Goal: Task Accomplishment & Management: Manage account settings

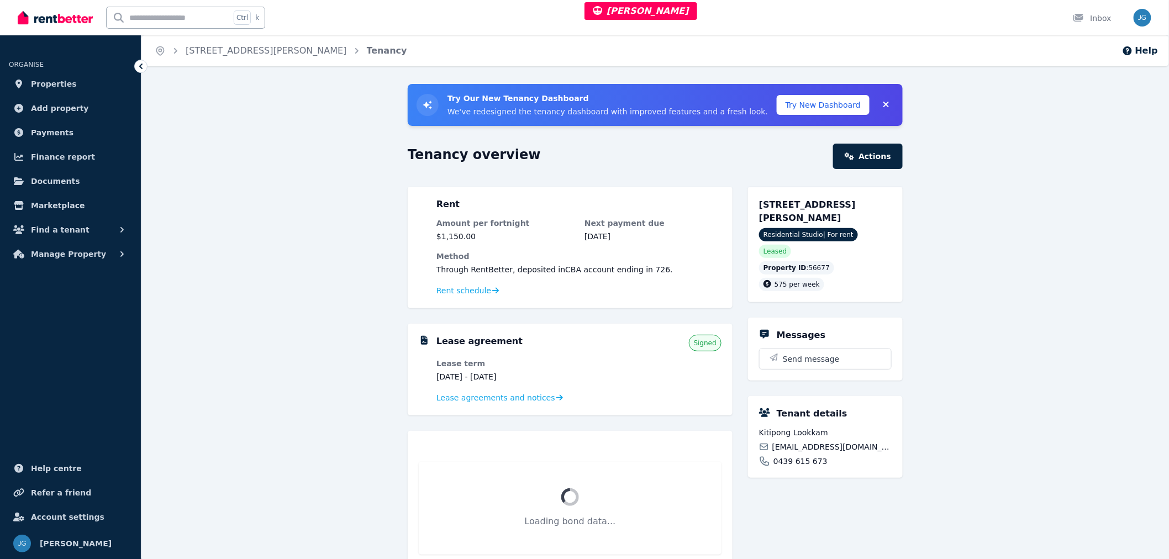
click at [52, 517] on span "Account settings" at bounding box center [67, 516] width 73 height 13
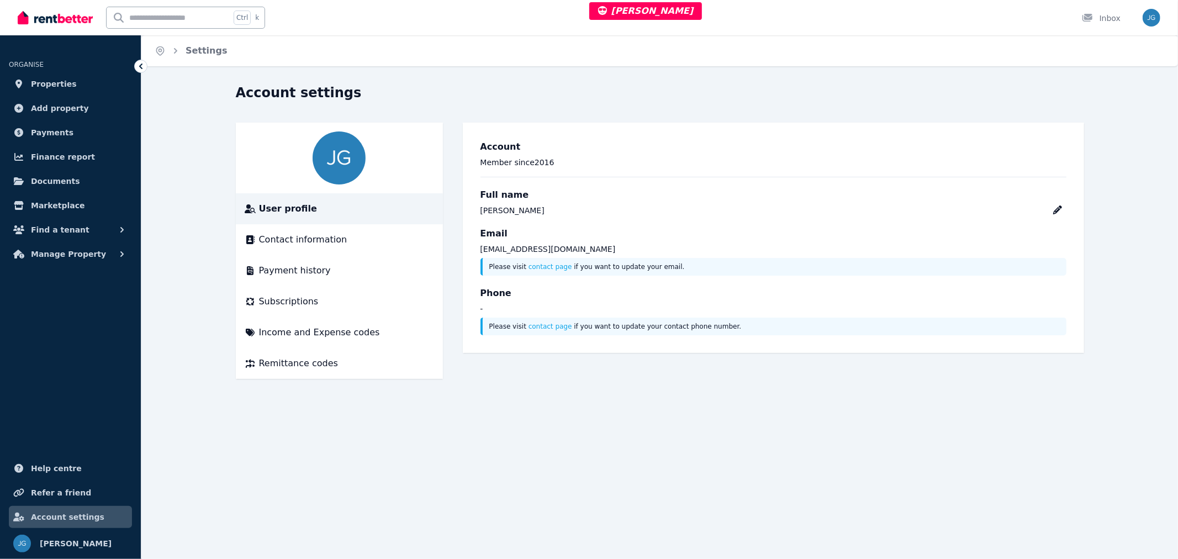
click at [347, 302] on div "Subscriptions" at bounding box center [339, 301] width 189 height 13
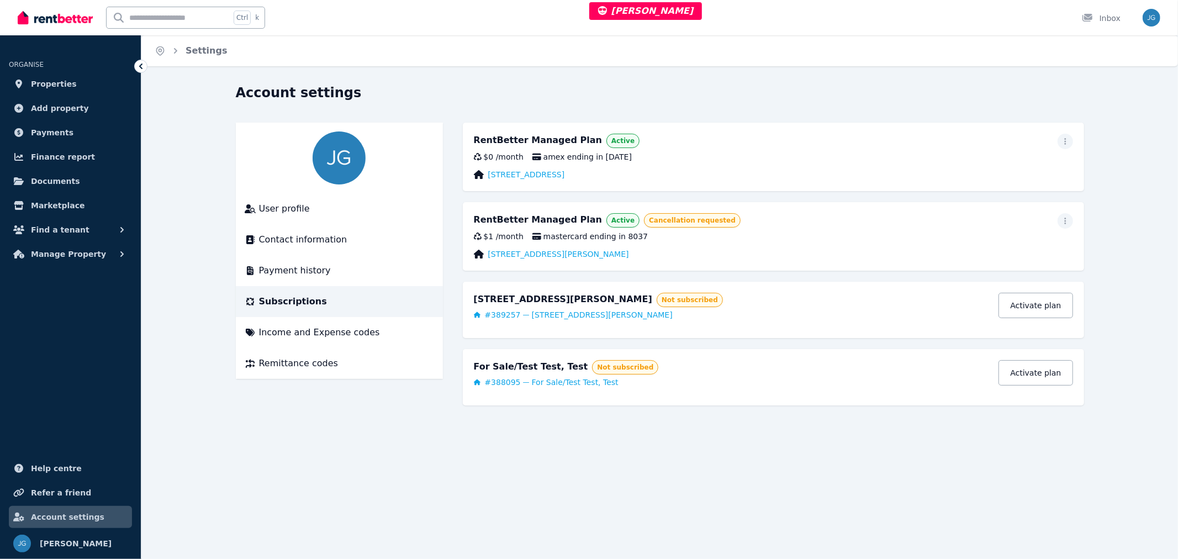
click at [1065, 139] on icon "button" at bounding box center [1066, 141] width 2 height 7
click at [990, 200] on span "Cancel plan" at bounding box center [1015, 206] width 97 height 13
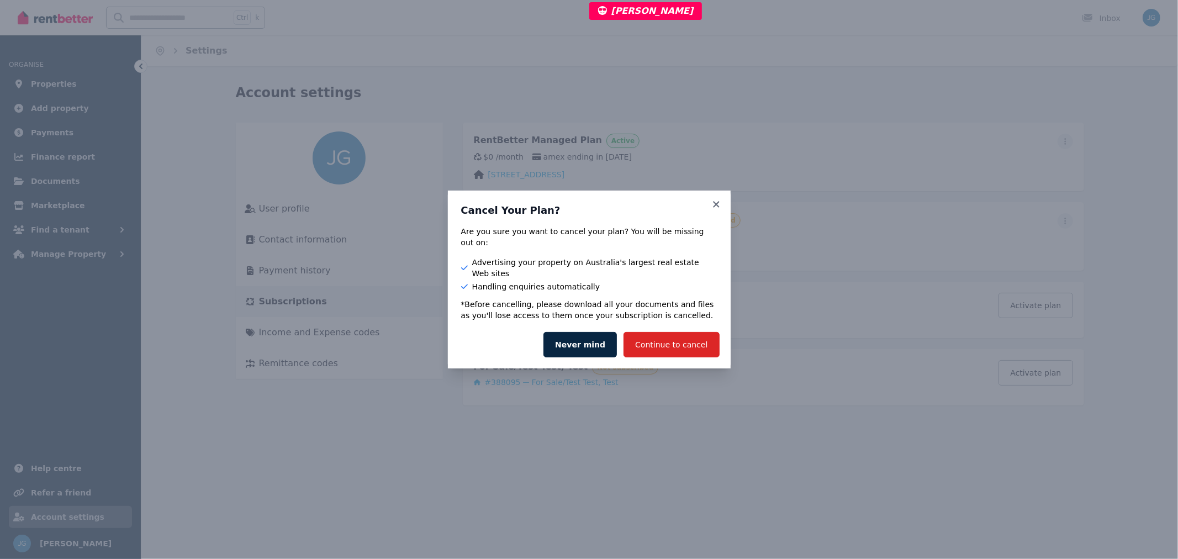
click at [686, 334] on button "Continue to cancel" at bounding box center [672, 344] width 96 height 25
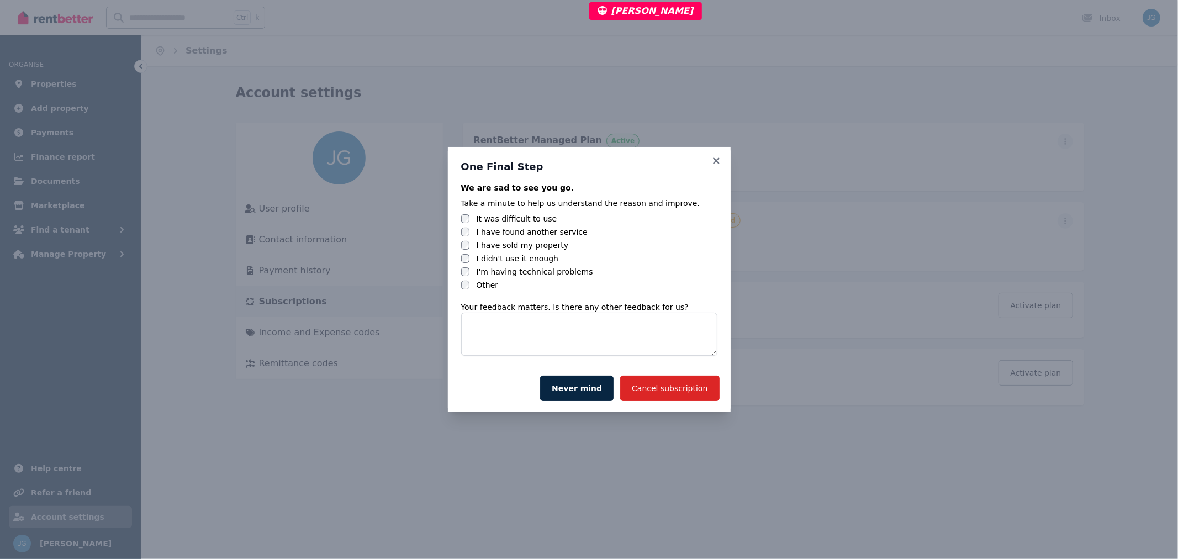
click at [720, 157] on icon at bounding box center [716, 161] width 11 height 10
